Goal: Task Accomplishment & Management: Use online tool/utility

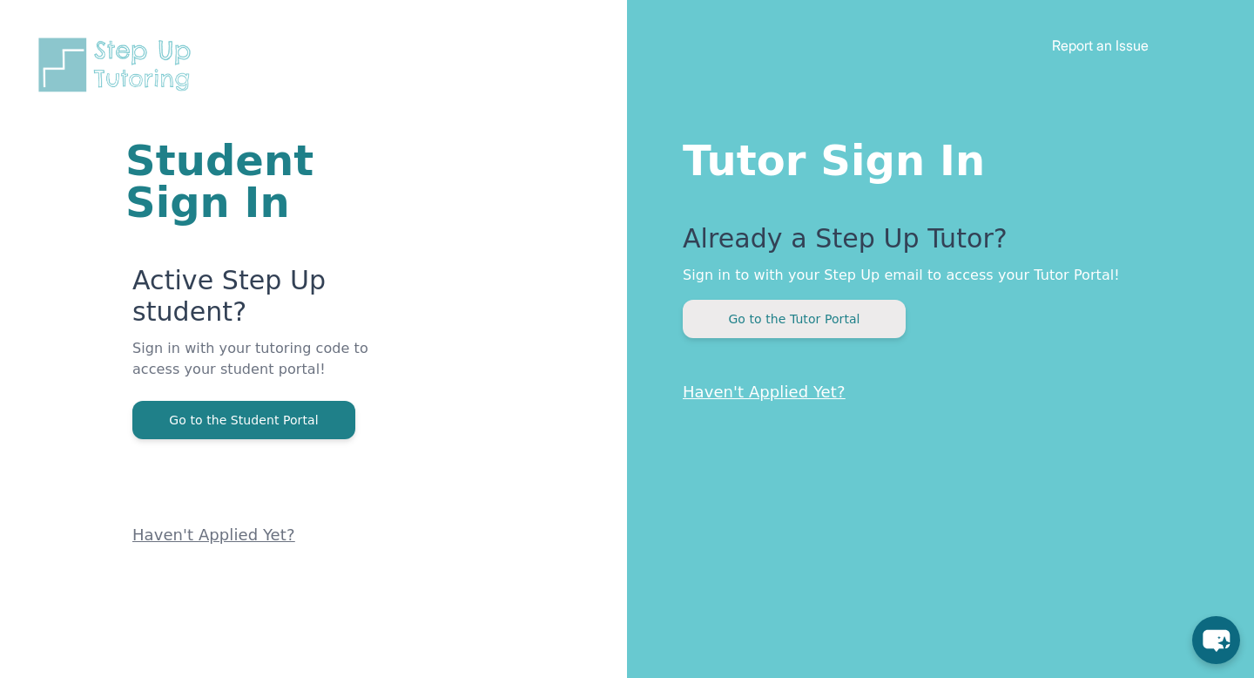
click at [743, 319] on button "Go to the Tutor Portal" at bounding box center [794, 319] width 223 height 38
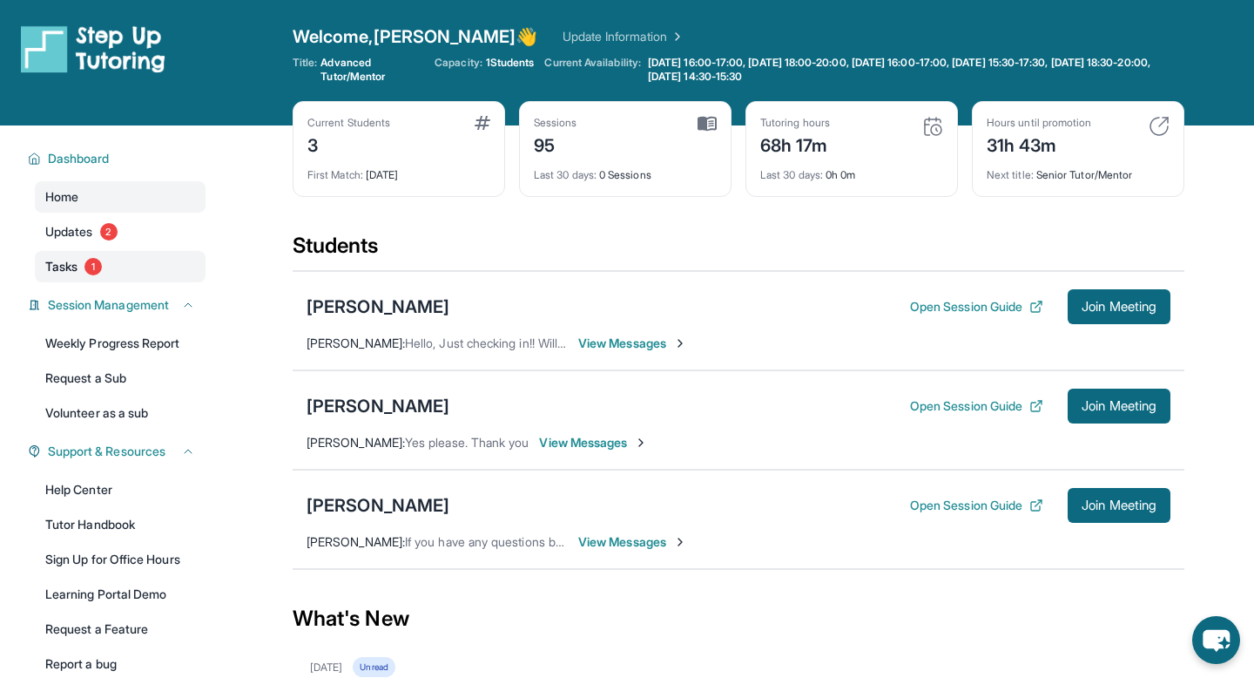
click at [82, 266] on link "Tasks 1" at bounding box center [120, 266] width 171 height 31
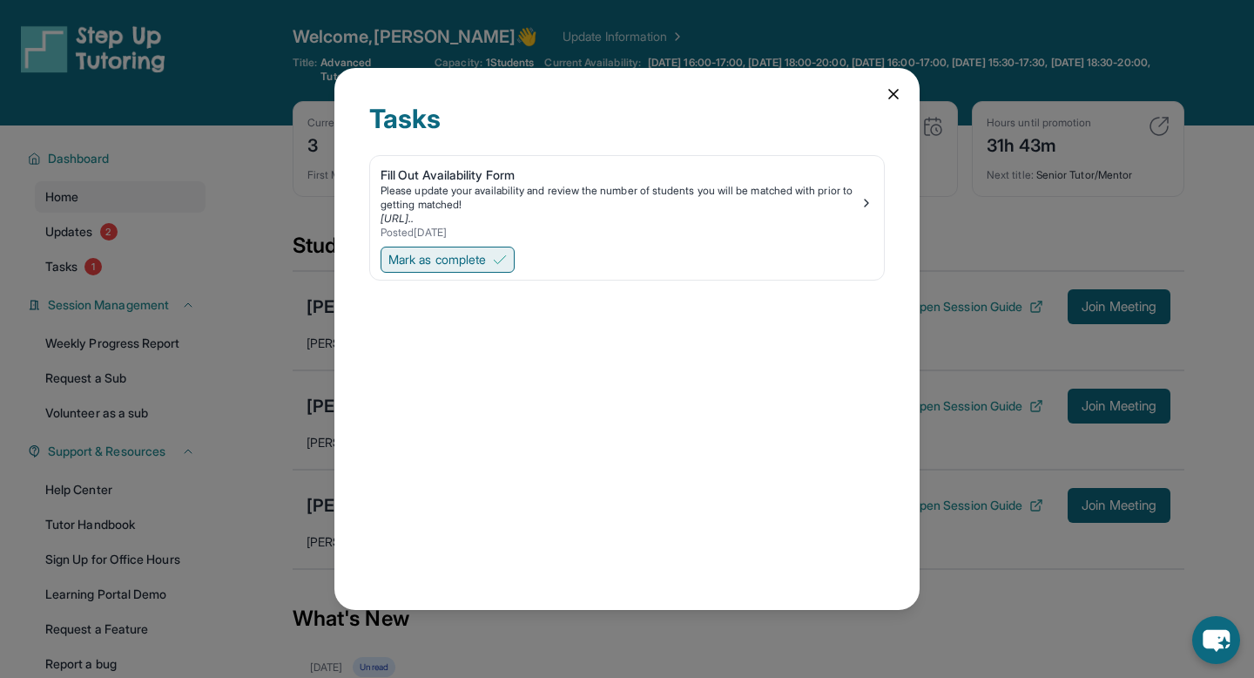
click at [496, 253] on button "Mark as complete" at bounding box center [448, 259] width 134 height 26
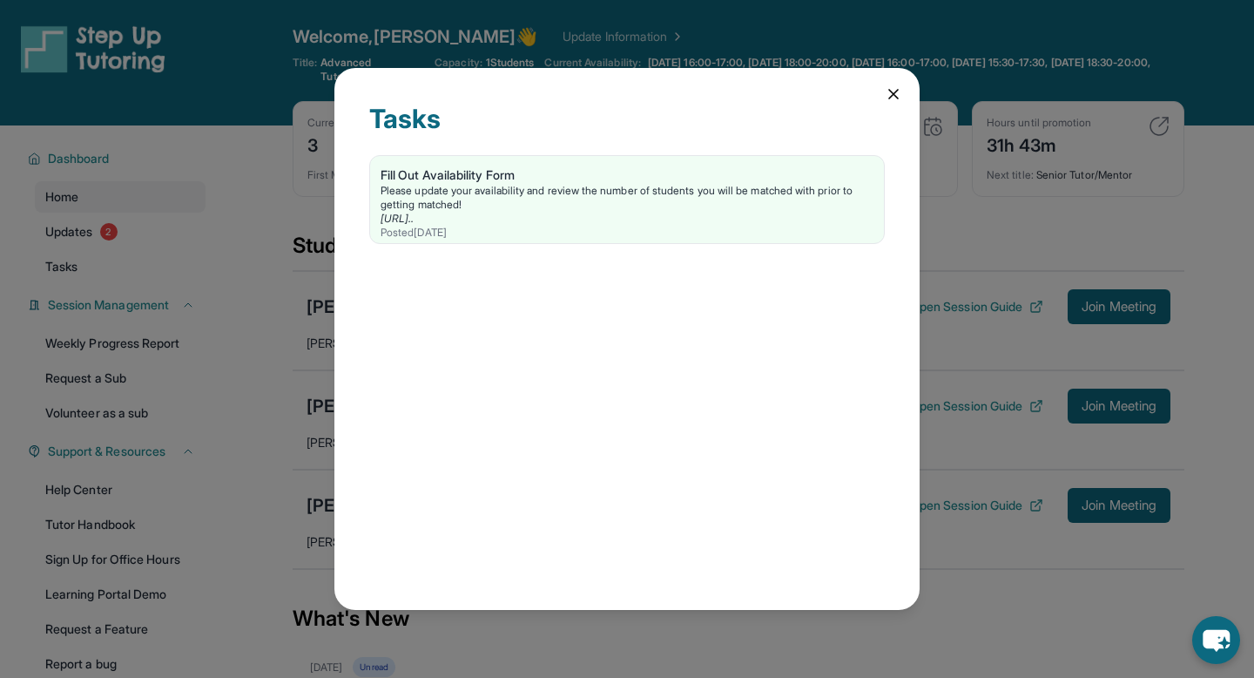
click at [881, 92] on div "Tasks Fill Out Availability Form Please update your availability and review the…" at bounding box center [626, 339] width 585 height 542
click at [893, 98] on icon at bounding box center [893, 93] width 17 height 17
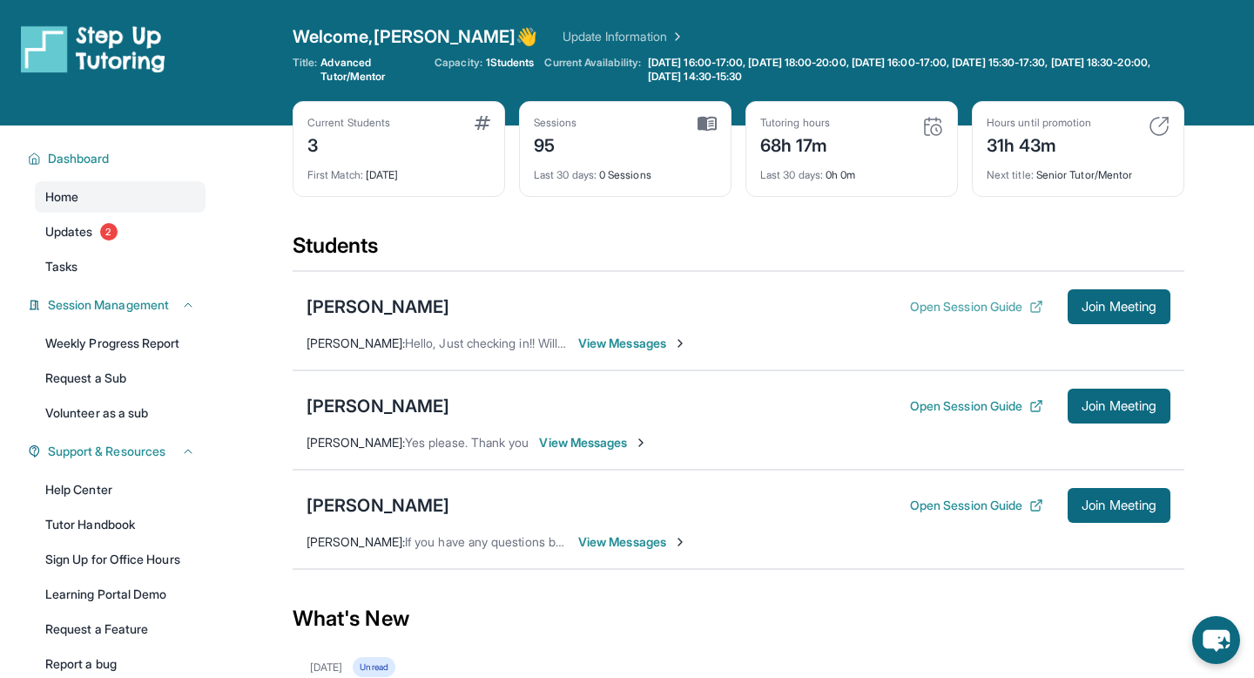
click at [936, 300] on button "Open Session Guide" at bounding box center [976, 306] width 133 height 17
click at [339, 301] on div "[PERSON_NAME]" at bounding box center [378, 306] width 143 height 24
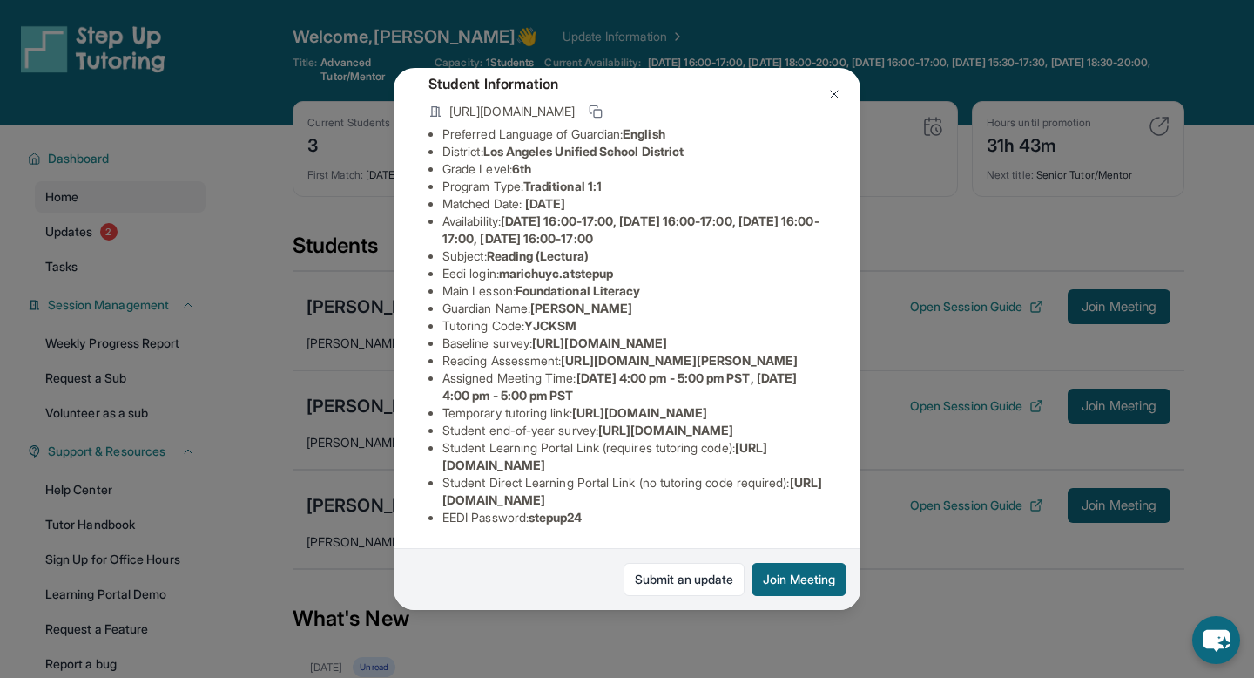
scroll to position [294, 0]
click at [830, 91] on img at bounding box center [834, 94] width 14 height 14
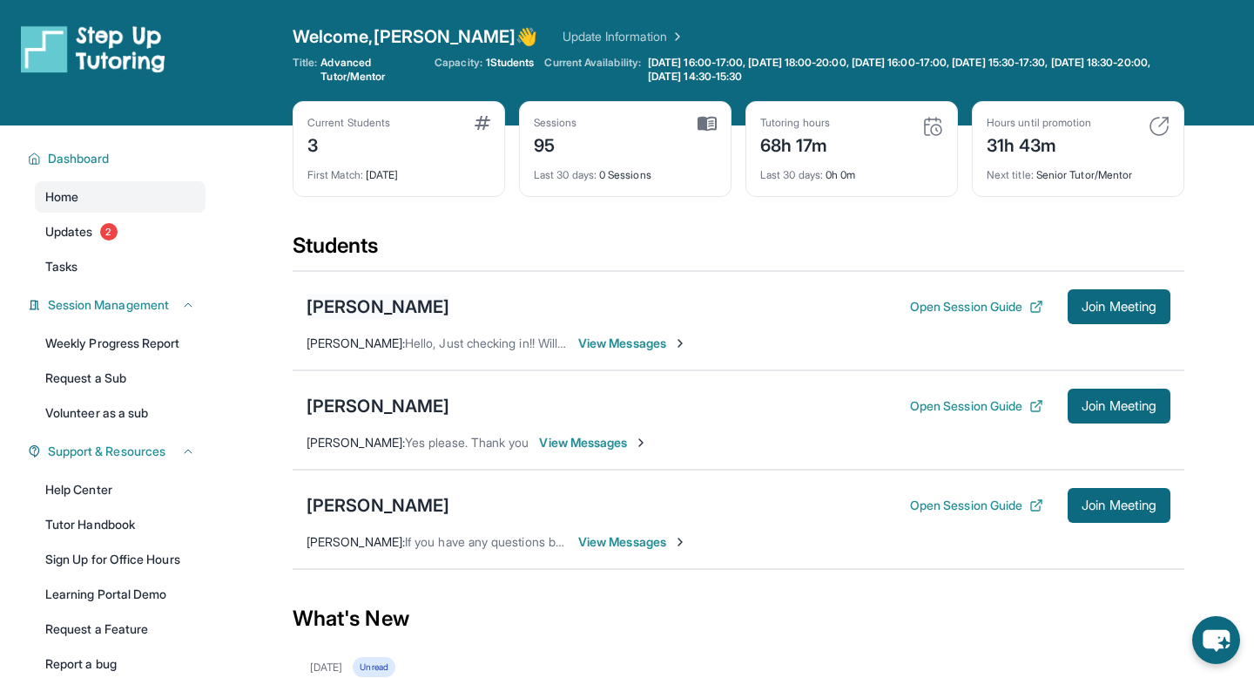
click at [403, 302] on div "[PERSON_NAME]" at bounding box center [378, 306] width 143 height 24
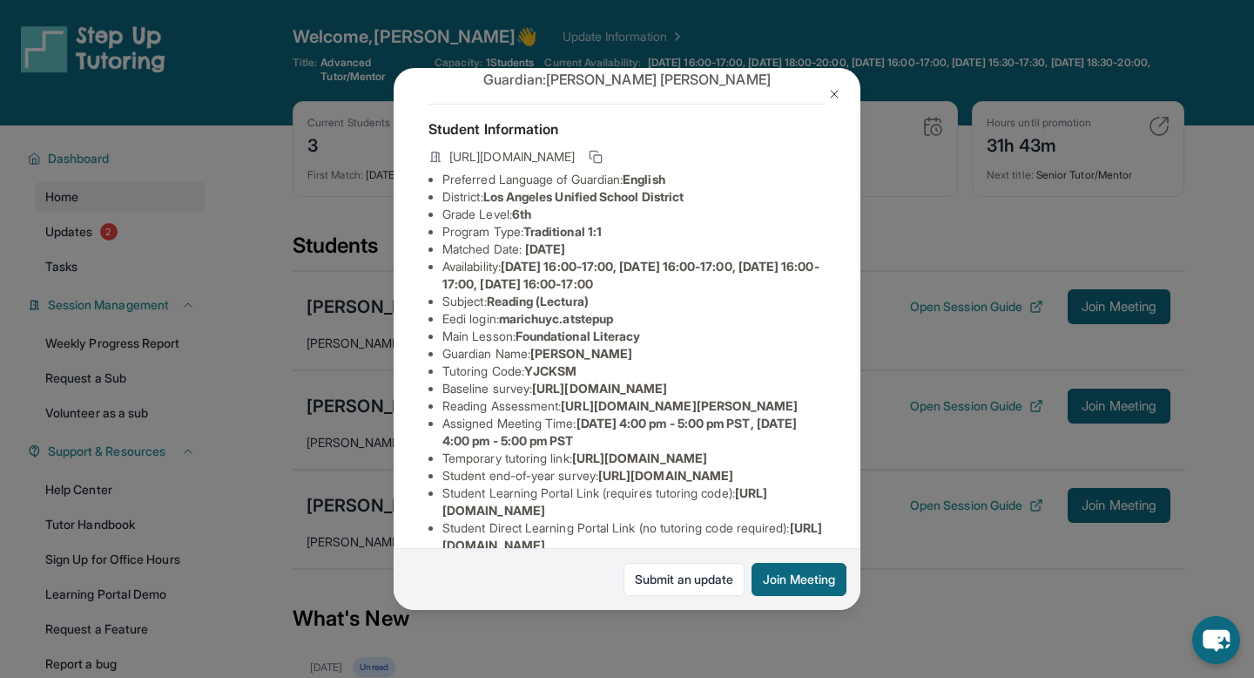
scroll to position [58, 612]
drag, startPoint x: 446, startPoint y: 406, endPoint x: 872, endPoint y: 473, distance: 431.1
click at [872, 473] on div "[PERSON_NAME] Guardian: [PERSON_NAME] Student Information [URL][DOMAIN_NAME] Pr…" at bounding box center [627, 339] width 1254 height 678
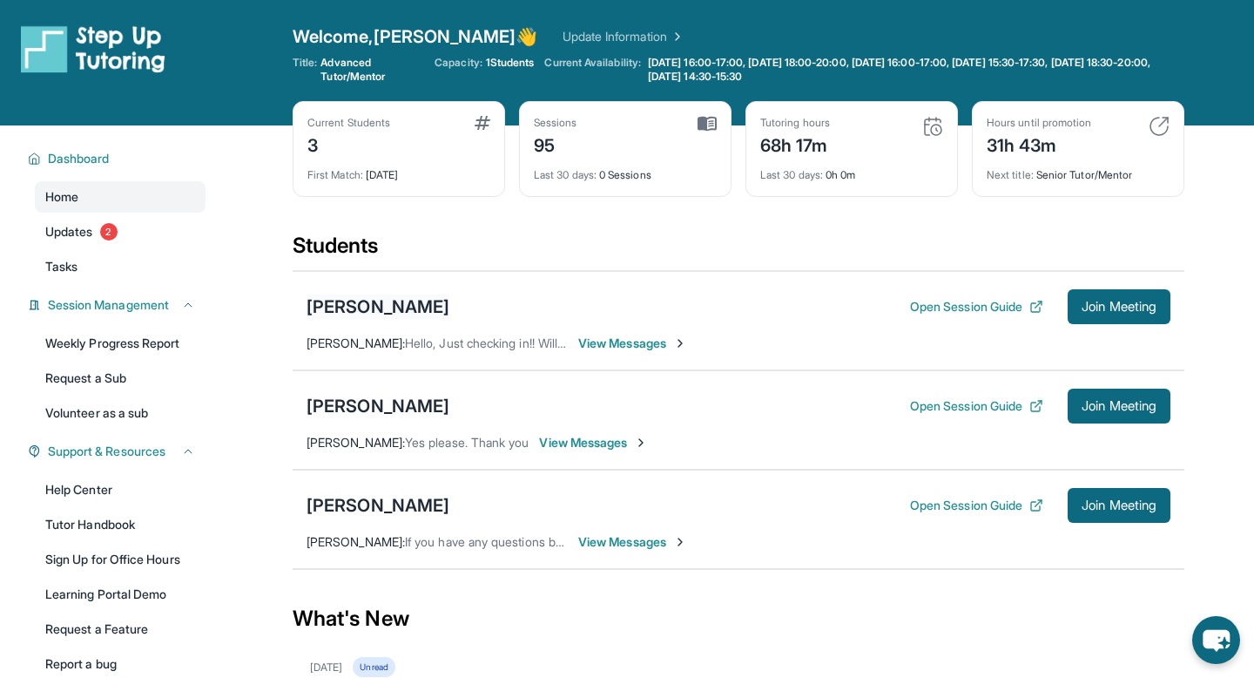
click at [407, 306] on div "[PERSON_NAME]" at bounding box center [378, 306] width 143 height 24
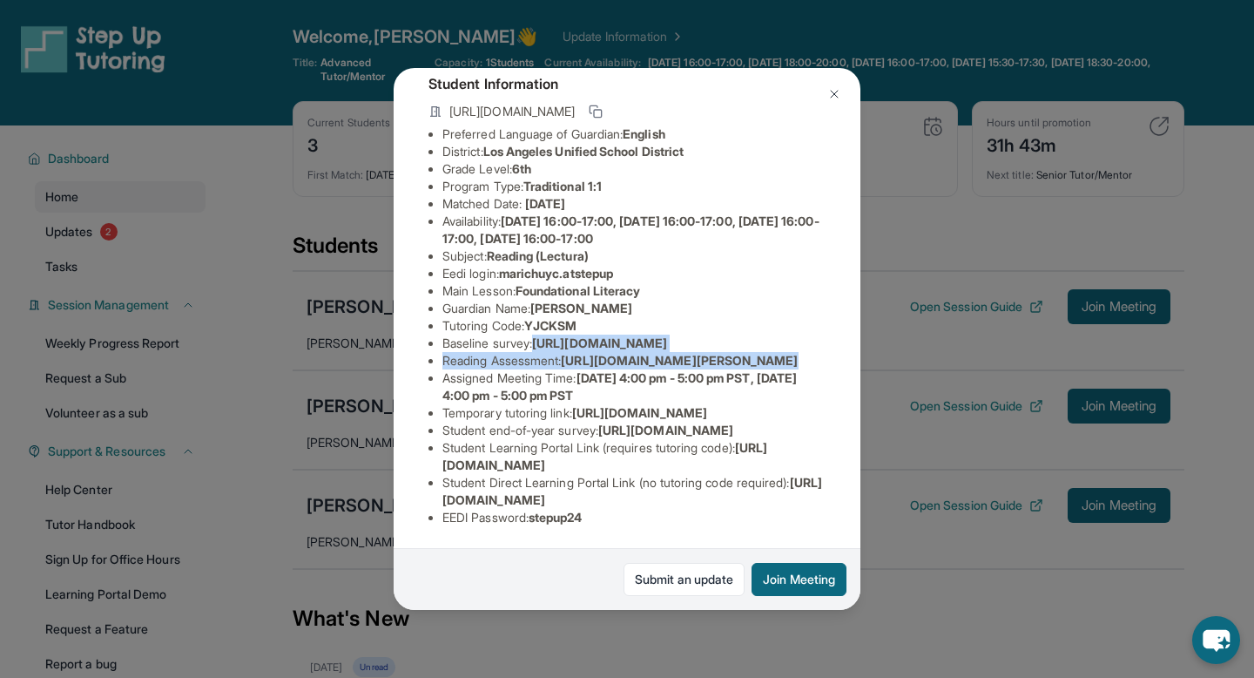
scroll to position [132, 612]
drag, startPoint x: 442, startPoint y: 334, endPoint x: 842, endPoint y: 380, distance: 403.3
click at [842, 380] on div "[PERSON_NAME] Guardian: [PERSON_NAME] Student Information [URL][DOMAIN_NAME] Pr…" at bounding box center [627, 339] width 467 height 542
copy ul "[URL][DOMAIN_NAME] Reading Assessment : [URL][DOMAIN_NAME]?"
click at [828, 95] on img at bounding box center [834, 94] width 14 height 14
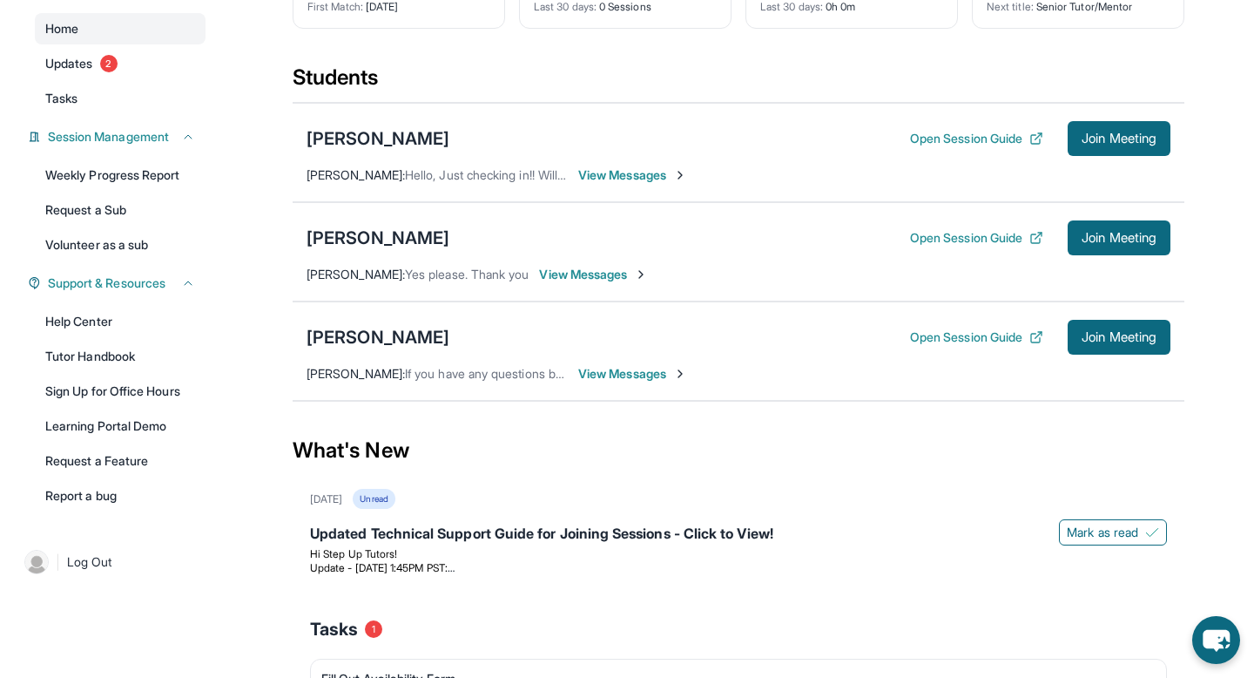
scroll to position [173, 0]
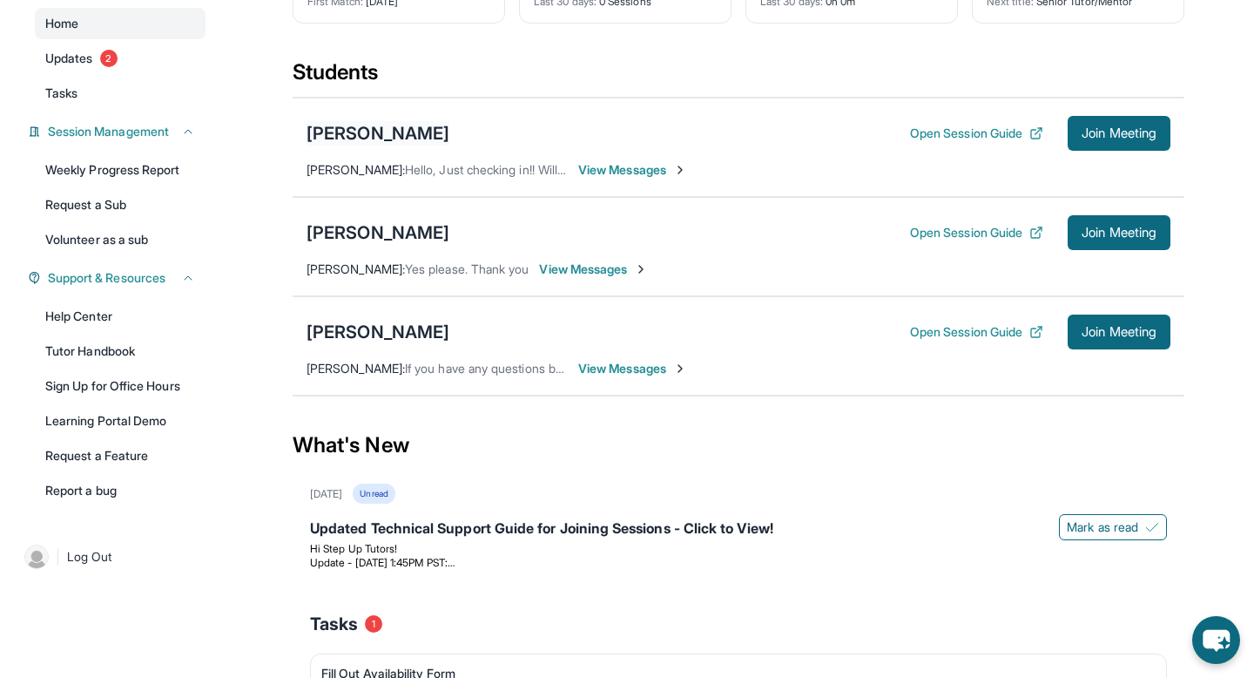
click at [402, 136] on div "[PERSON_NAME]" at bounding box center [378, 133] width 143 height 24
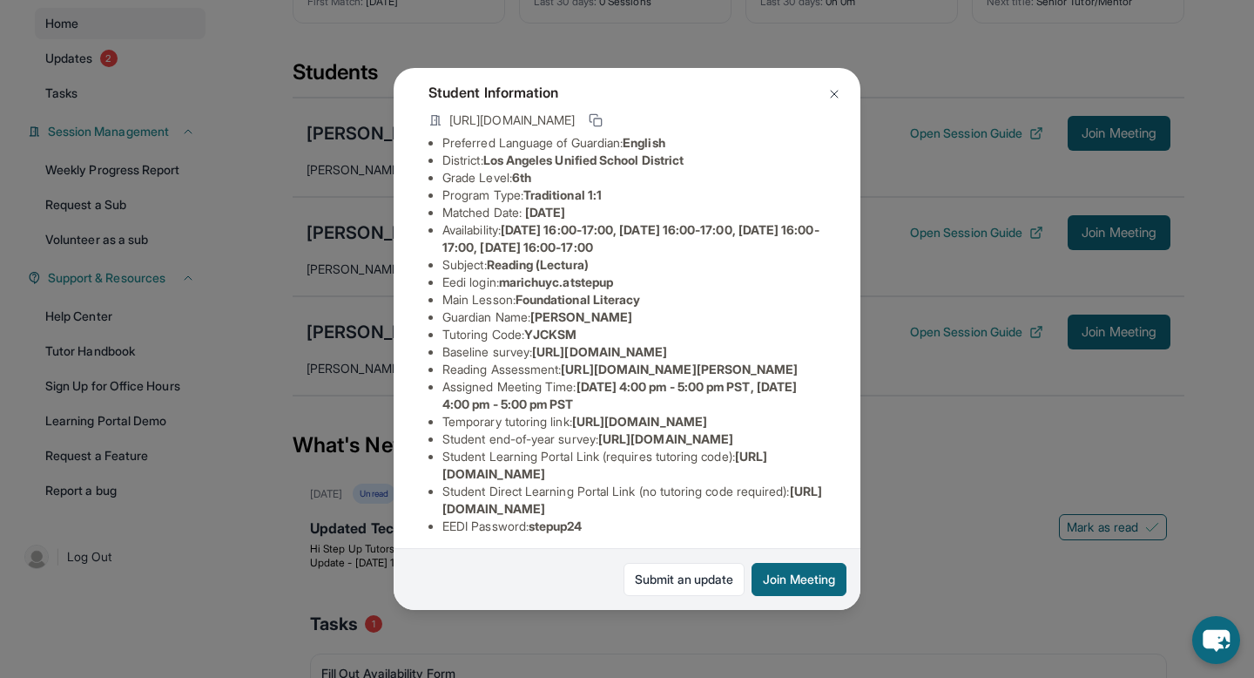
scroll to position [77, 0]
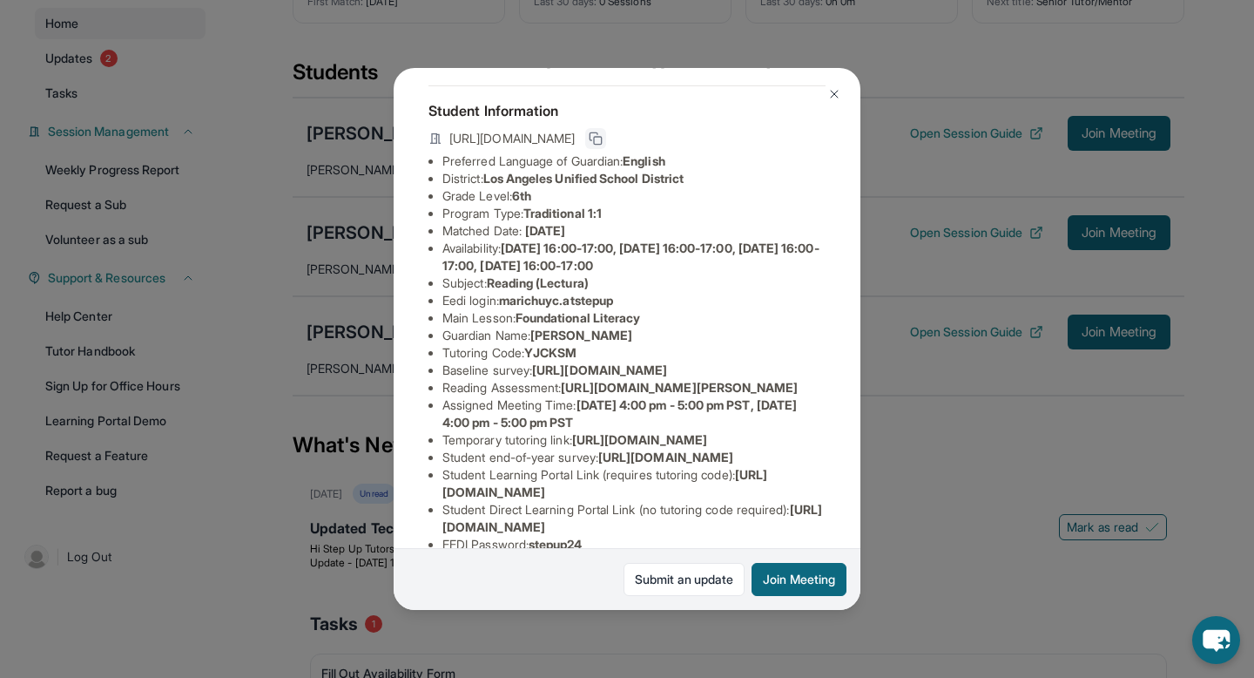
click at [603, 132] on icon at bounding box center [596, 139] width 14 height 14
click at [575, 138] on span "[URL][DOMAIN_NAME]" at bounding box center [511, 138] width 125 height 17
copy div "[URL][DOMAIN_NAME]"
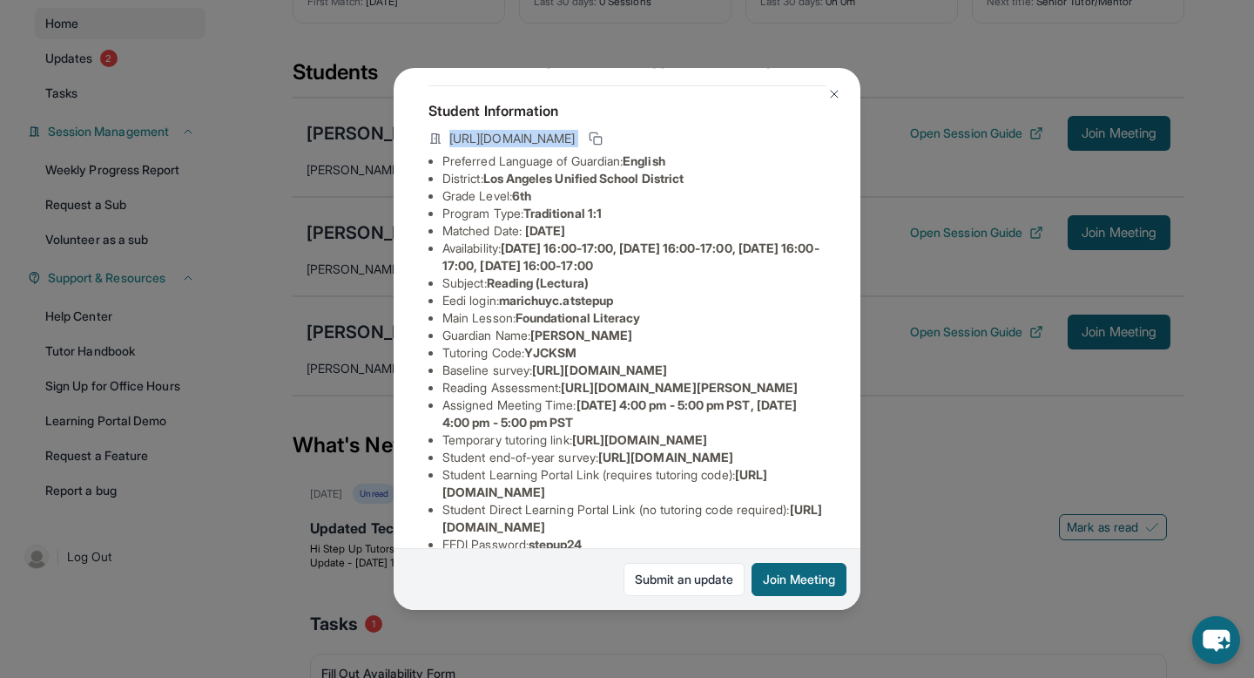
click at [834, 88] on img at bounding box center [834, 94] width 14 height 14
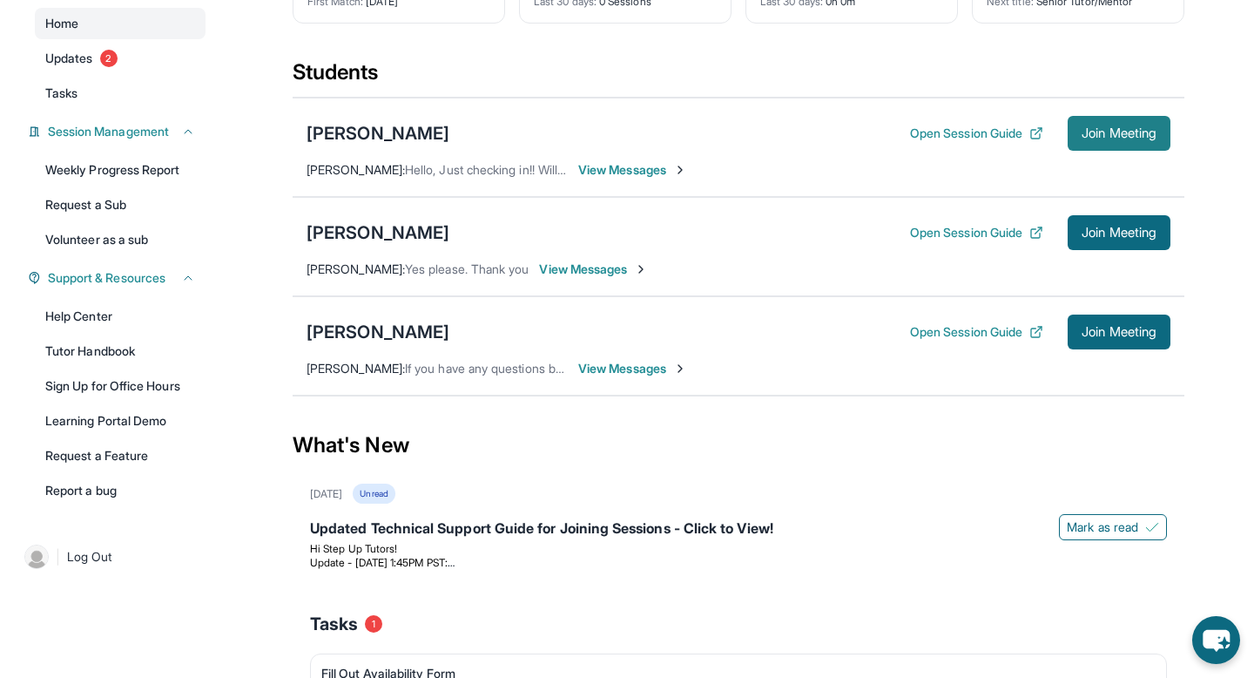
click at [1106, 145] on button "Join Meeting" at bounding box center [1119, 133] width 103 height 35
click at [957, 125] on button "Open Session Guide" at bounding box center [976, 133] width 133 height 17
click at [1144, 138] on span "Join Meeting" at bounding box center [1119, 133] width 75 height 10
click at [1114, 138] on span "Join Meeting" at bounding box center [1119, 133] width 75 height 10
click at [417, 139] on div "[PERSON_NAME]" at bounding box center [378, 133] width 143 height 24
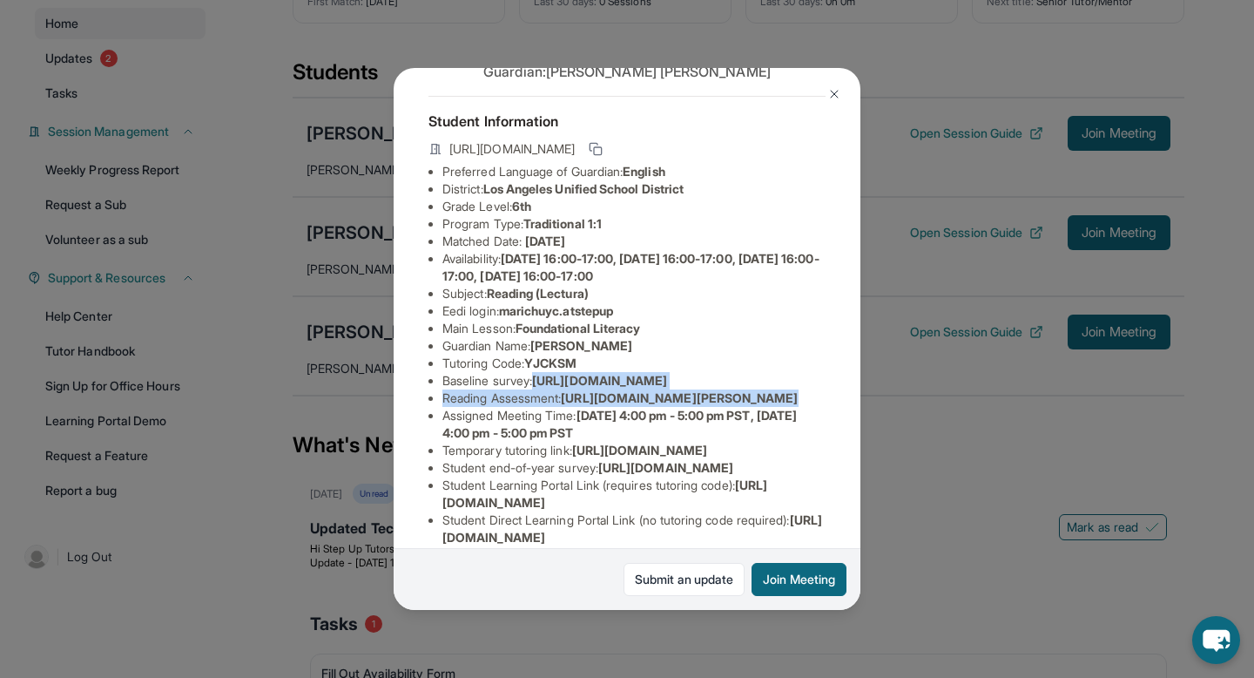
scroll to position [66, 612]
drag, startPoint x: 442, startPoint y: 398, endPoint x: 914, endPoint y: 442, distance: 474.1
click at [914, 442] on div "[PERSON_NAME] Guardian: [PERSON_NAME] Student Information [URL][DOMAIN_NAME] Pr…" at bounding box center [627, 339] width 1254 height 678
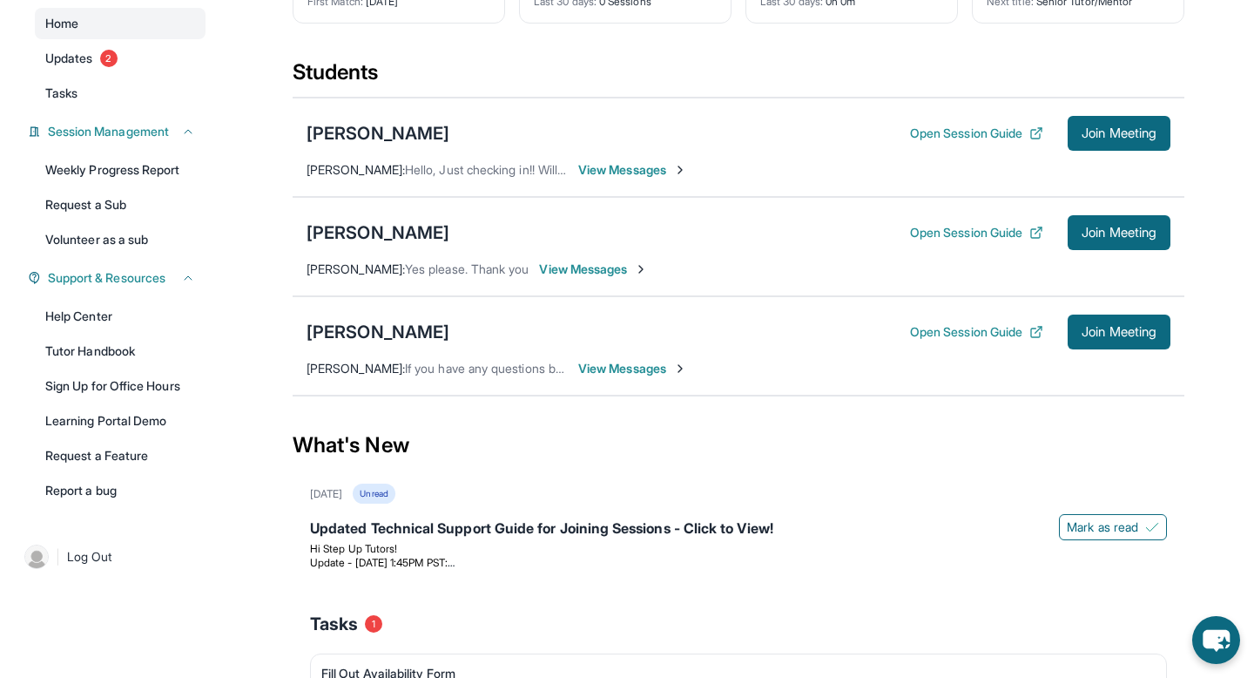
click at [659, 413] on div "What's New" at bounding box center [739, 445] width 892 height 77
click at [407, 125] on div "[PERSON_NAME]" at bounding box center [378, 133] width 143 height 24
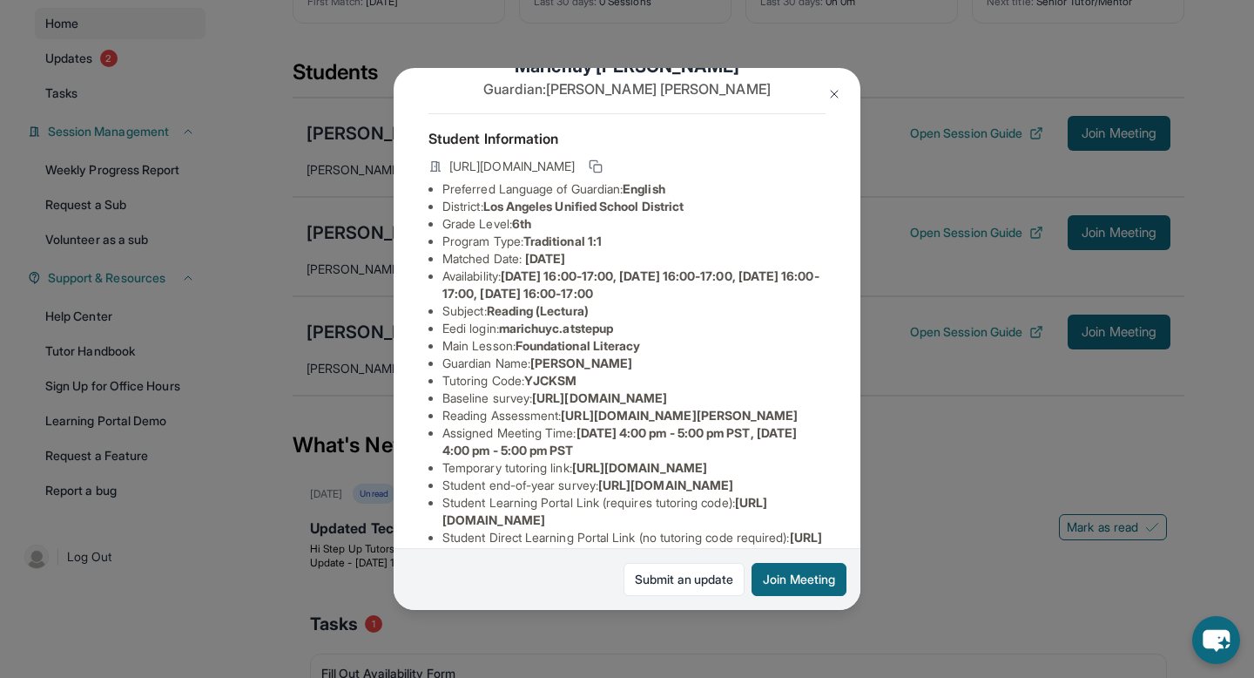
scroll to position [49, 612]
drag, startPoint x: 444, startPoint y: 415, endPoint x: 874, endPoint y: 446, distance: 431.4
click at [874, 446] on div "[PERSON_NAME] Guardian: [PERSON_NAME] Student Information [URL][DOMAIN_NAME] Pr…" at bounding box center [627, 339] width 1254 height 678
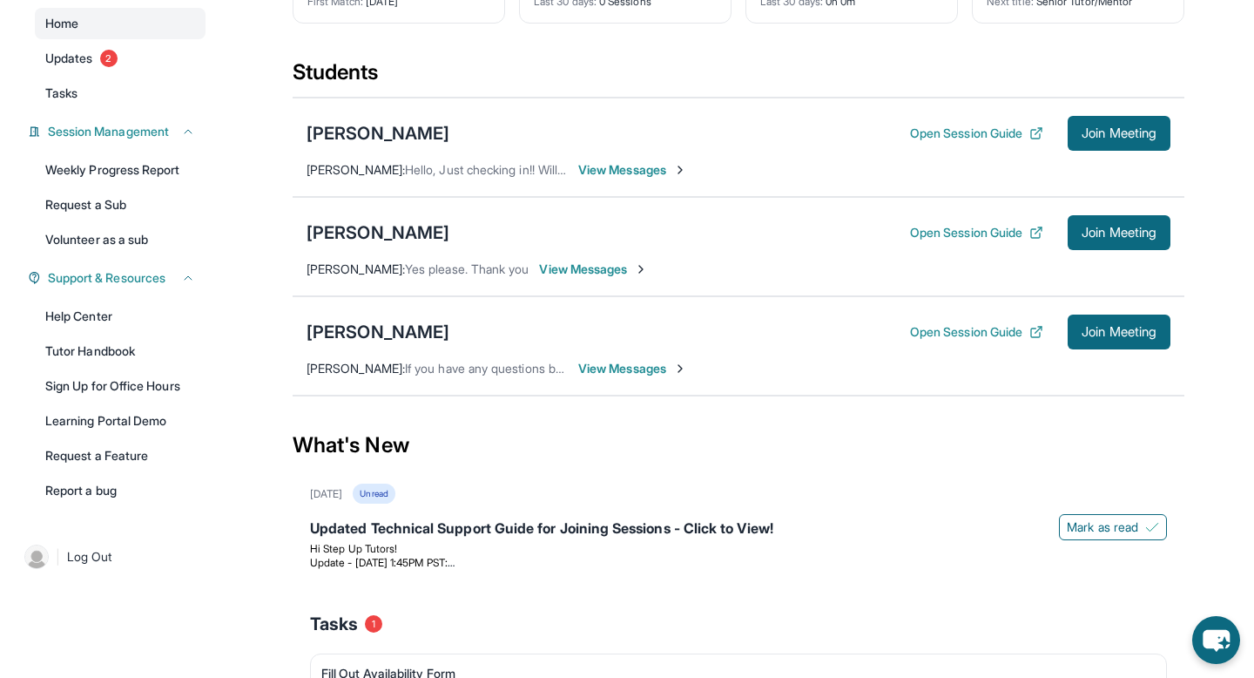
click at [729, 249] on div "[PERSON_NAME] Open Session Guide Join Meeting" at bounding box center [739, 232] width 864 height 35
click at [437, 132] on div "[PERSON_NAME]" at bounding box center [378, 133] width 143 height 24
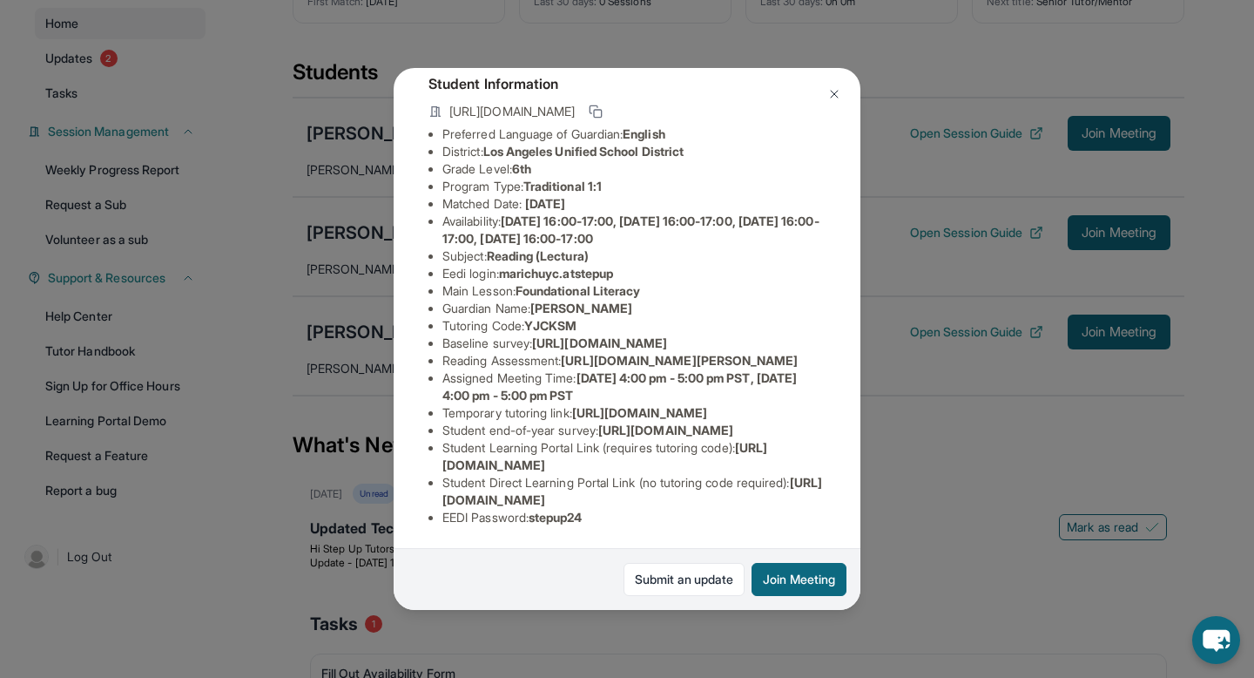
scroll to position [113, 0]
drag, startPoint x: 741, startPoint y: 386, endPoint x: 443, endPoint y: 351, distance: 299.9
click at [532, 350] on span "[URL][DOMAIN_NAME]" at bounding box center [599, 342] width 135 height 15
copy span "[URL][DOMAIN_NAME]"
click at [832, 94] on img at bounding box center [834, 94] width 14 height 14
